Goal: Check status

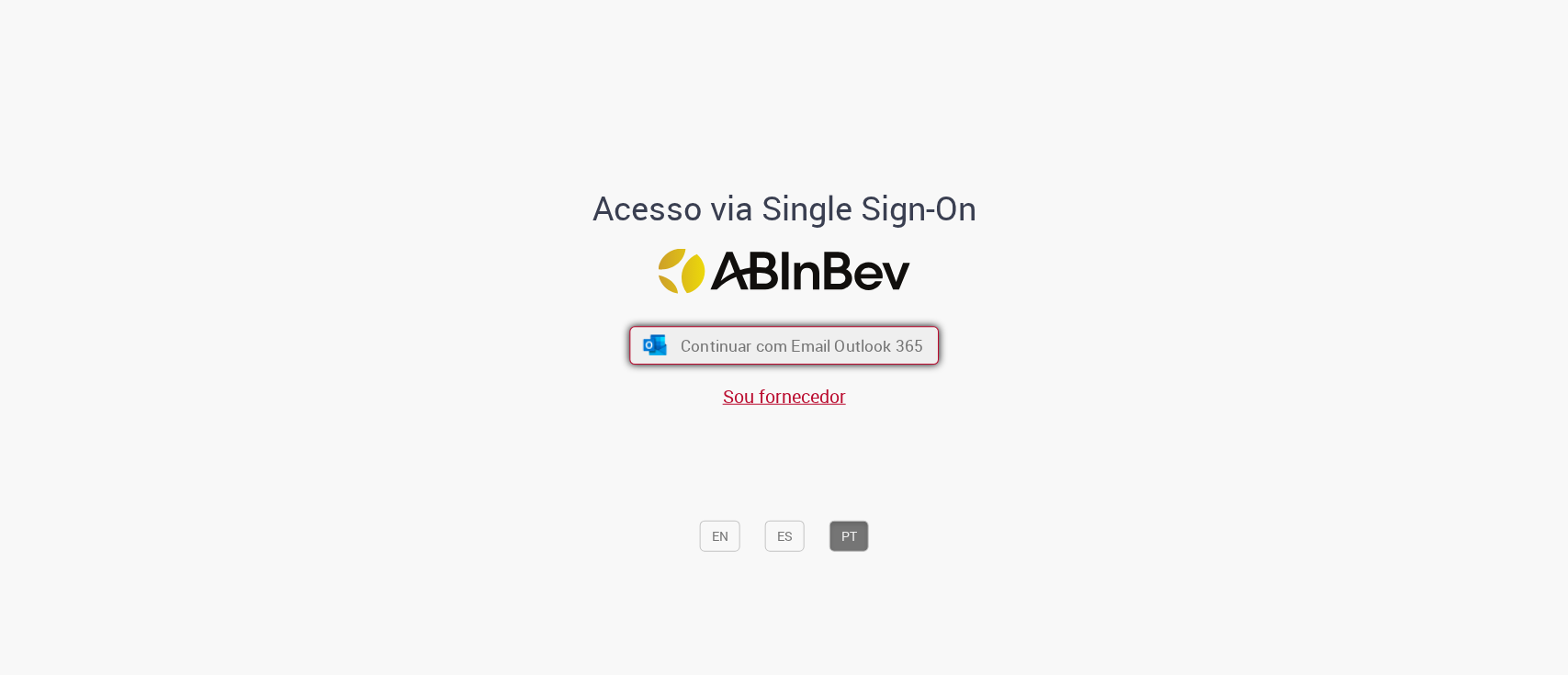
click at [847, 357] on button "Continuar com Email Outlook 365" at bounding box center [784, 345] width 310 height 38
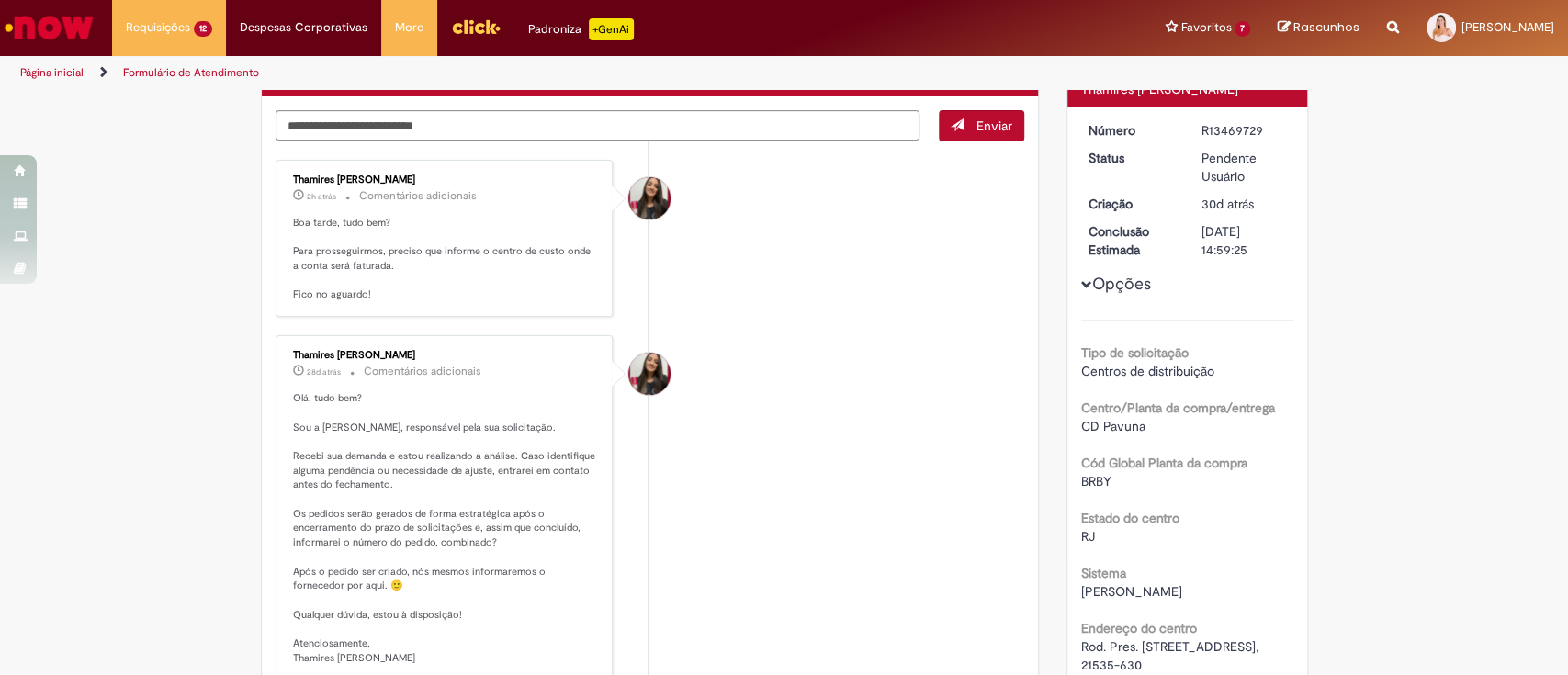
scroll to position [265, 0]
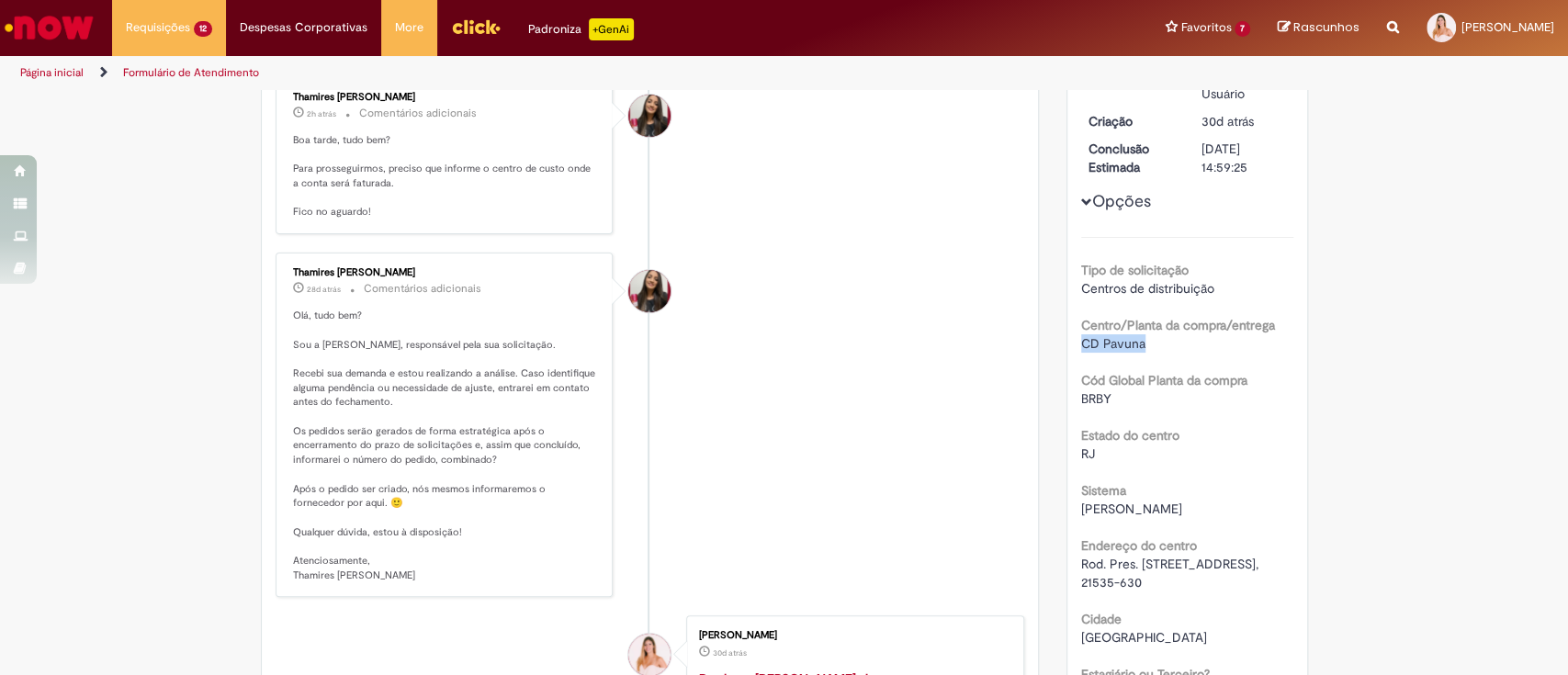
drag, startPoint x: 1146, startPoint y: 340, endPoint x: 1058, endPoint y: 347, distance: 88.3
click at [1068, 347] on div "Número R13469729 Status Pendente Usuário Criação 30d atrás 30 dias atrás Conclu…" at bounding box center [1187, 588] width 239 height 1128
copy span "CD Pavuna"
